Goal: Transaction & Acquisition: Obtain resource

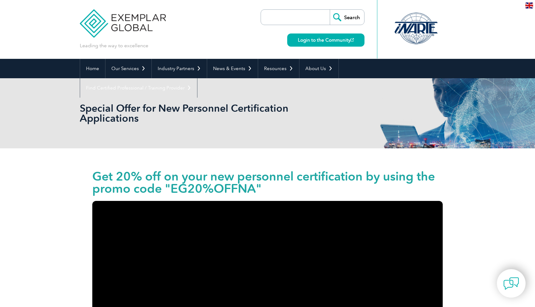
click at [299, 18] on input "search" at bounding box center [297, 17] width 66 height 15
type input "ISO 18788"
click at [346, 18] on input "Search" at bounding box center [347, 17] width 34 height 15
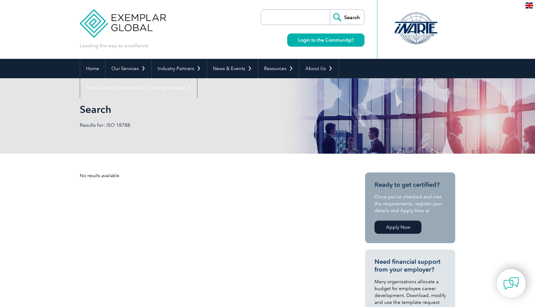
click at [282, 21] on input "search" at bounding box center [297, 17] width 66 height 15
type input "iso31000"
click at [330, 10] on input "Search" at bounding box center [347, 17] width 34 height 15
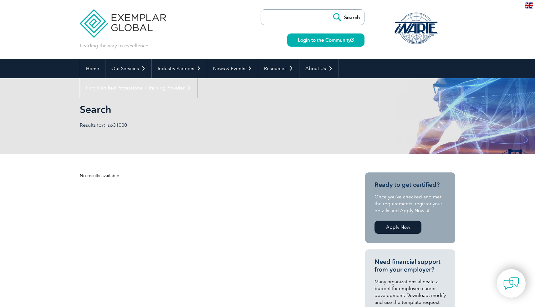
click at [283, 21] on input "search" at bounding box center [297, 17] width 66 height 15
type input "iso"
click at [330, 10] on input "Search" at bounding box center [347, 17] width 34 height 15
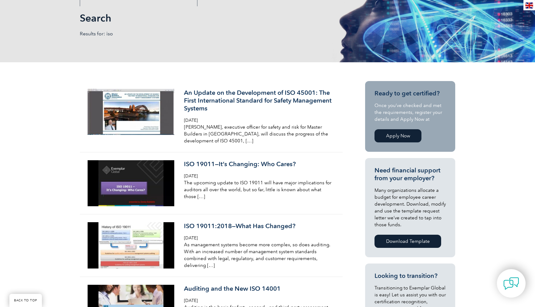
scroll to position [93, 0]
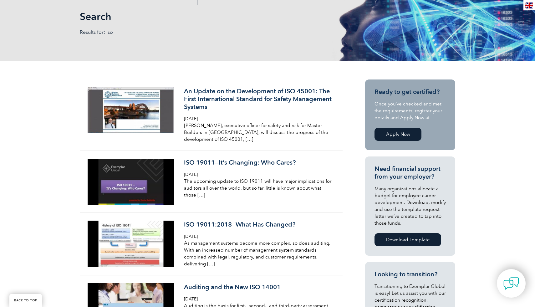
click at [402, 136] on link "Apply Now" at bounding box center [398, 134] width 47 height 13
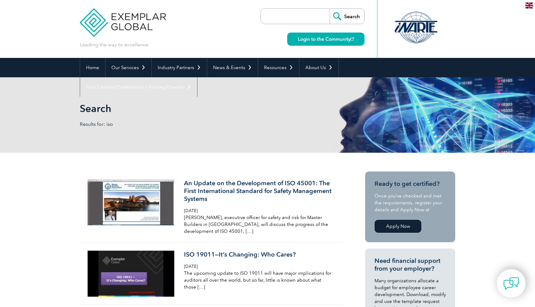
scroll to position [0, 0]
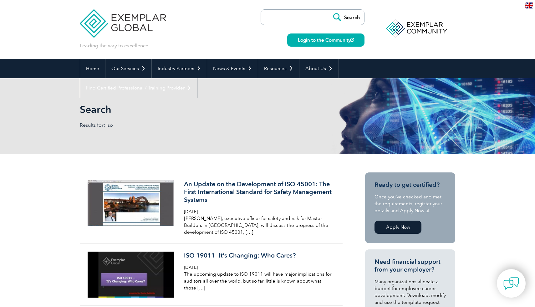
click at [278, 19] on input "search" at bounding box center [297, 17] width 66 height 15
type input "ISO 31000"
click at [330, 10] on input "Search" at bounding box center [347, 17] width 34 height 15
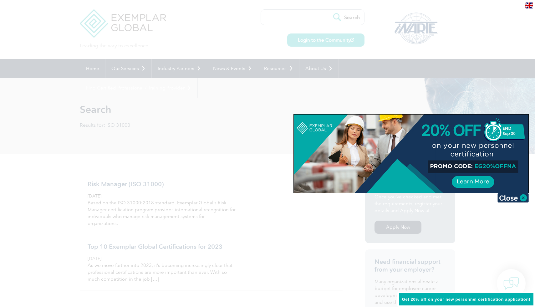
click at [130, 190] on div at bounding box center [267, 153] width 535 height 307
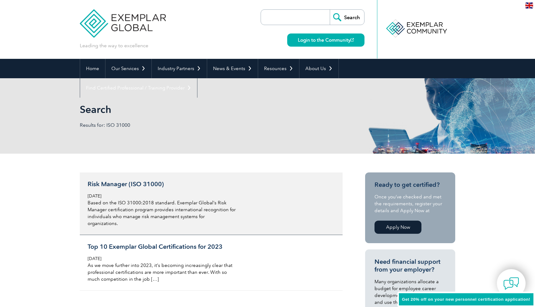
click at [142, 185] on h3 "Risk Manager (ISO 31000)" at bounding box center [162, 184] width 148 height 8
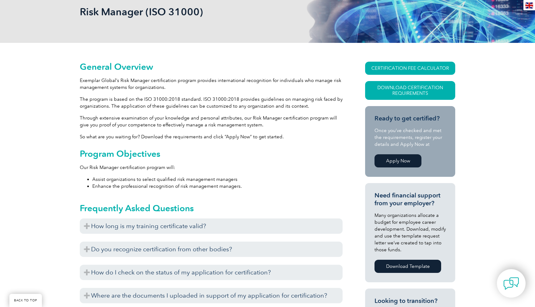
scroll to position [136, 0]
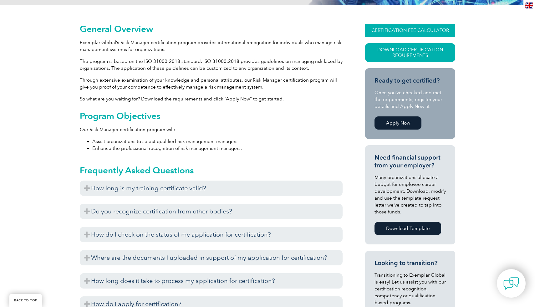
click at [441, 31] on link "CERTIFICATION FEE CALCULATOR" at bounding box center [410, 30] width 90 height 13
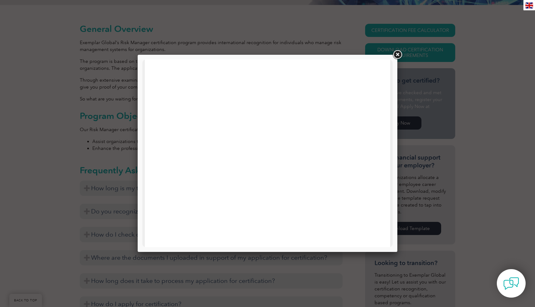
scroll to position [0, 0]
click at [396, 59] on link at bounding box center [397, 54] width 11 height 11
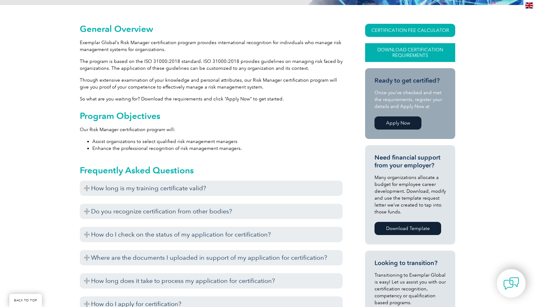
click at [405, 49] on link "Download Certification Requirements" at bounding box center [410, 52] width 90 height 19
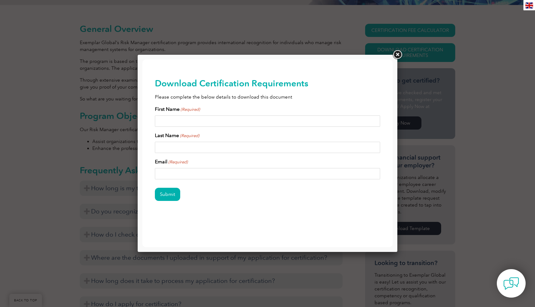
click at [241, 118] on input "First Name (Required)" at bounding box center [267, 120] width 225 height 11
type input "Luis"
type input "Freire"
type input "Luisfreirebrg@gmail.com"
click at [172, 196] on input "Submit" at bounding box center [167, 194] width 25 height 13
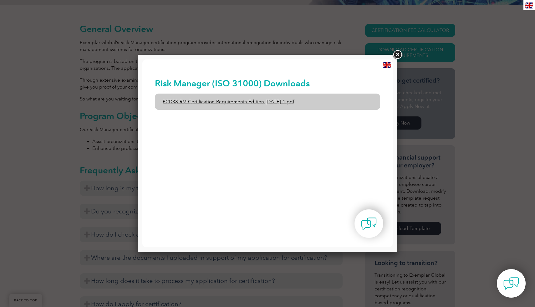
click at [279, 105] on link "PCD38-RM-Certification-Requirements-Edition-1-June-2020-1.pdf" at bounding box center [267, 102] width 225 height 16
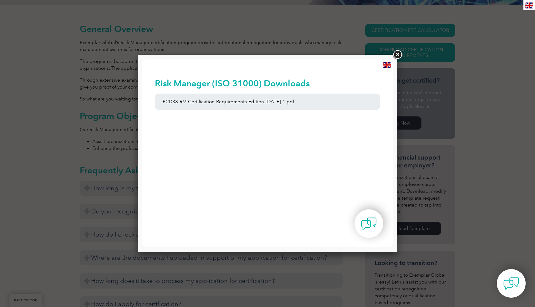
click at [64, 62] on div at bounding box center [267, 153] width 535 height 307
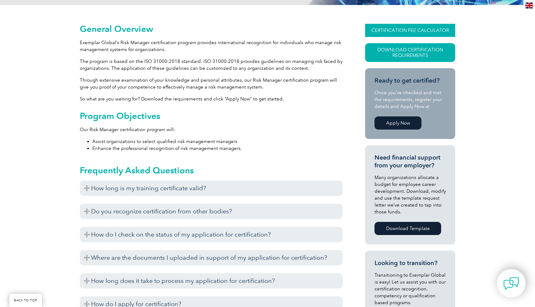
click at [408, 27] on link "CERTIFICATION FEE CALCULATOR" at bounding box center [410, 30] width 90 height 13
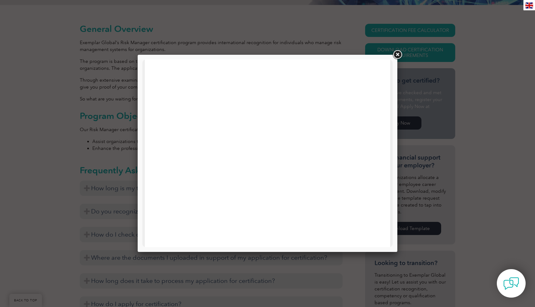
scroll to position [261, 0]
click at [396, 54] on link at bounding box center [397, 54] width 11 height 11
